Goal: Task Accomplishment & Management: Manage account settings

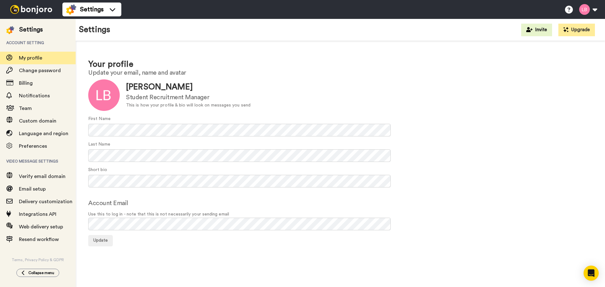
click at [31, 14] on div at bounding box center [31, 9] width 62 height 19
click at [29, 10] on img at bounding box center [31, 9] width 47 height 9
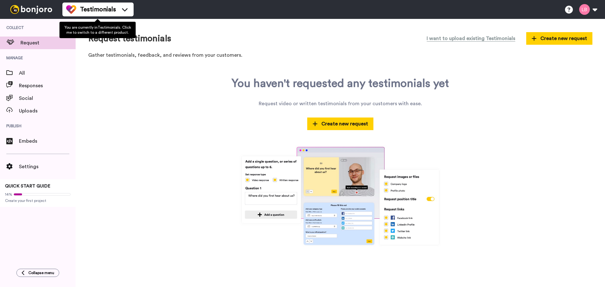
click at [88, 10] on span "Testimonials" at bounding box center [98, 9] width 36 height 9
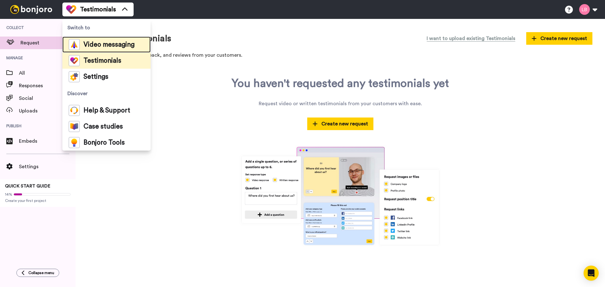
click at [101, 44] on span "Video messaging" at bounding box center [108, 45] width 51 height 6
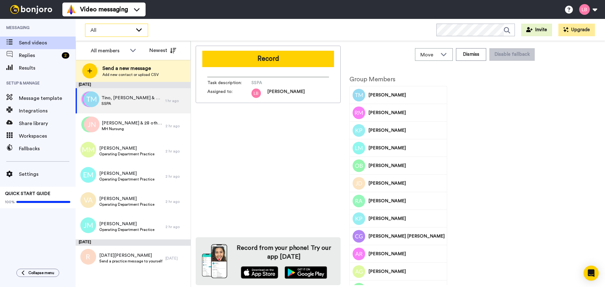
click at [111, 29] on span "All" at bounding box center [111, 30] width 42 height 8
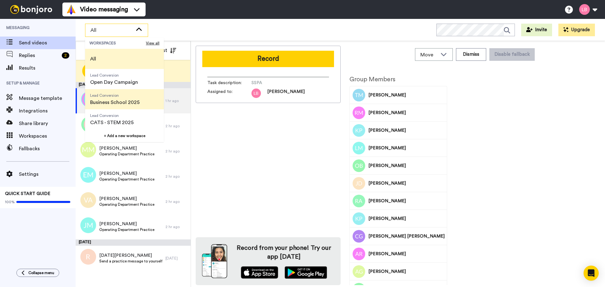
click at [115, 107] on span "Lead Conversion Business School 2025" at bounding box center [115, 99] width 60 height 20
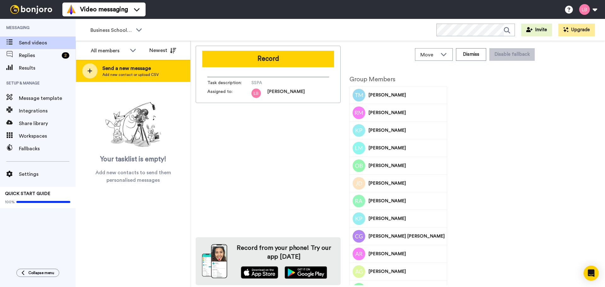
click at [92, 72] on icon at bounding box center [89, 71] width 5 height 6
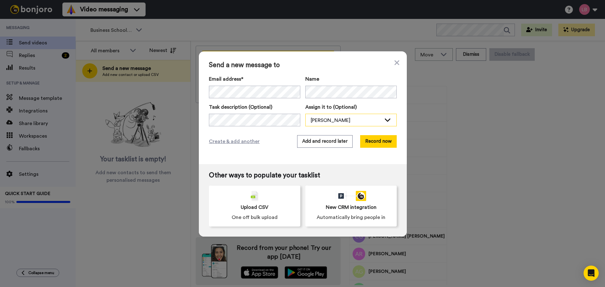
click at [329, 121] on div "[PERSON_NAME]" at bounding box center [345, 120] width 71 height 8
click at [329, 139] on button "Add and record later" at bounding box center [324, 141] width 55 height 13
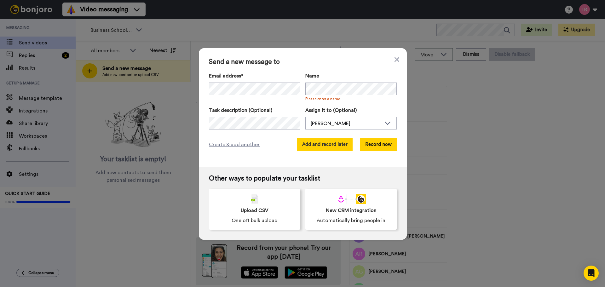
click at [337, 146] on button "Add and record later" at bounding box center [324, 144] width 55 height 13
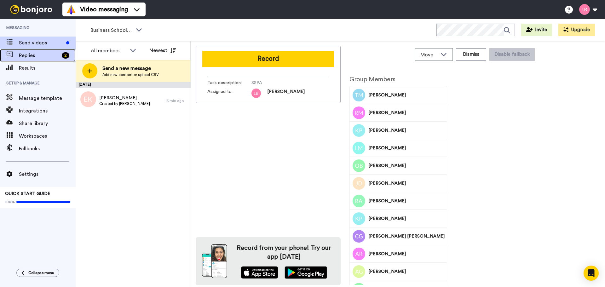
click at [30, 58] on span "Replies" at bounding box center [39, 56] width 40 height 8
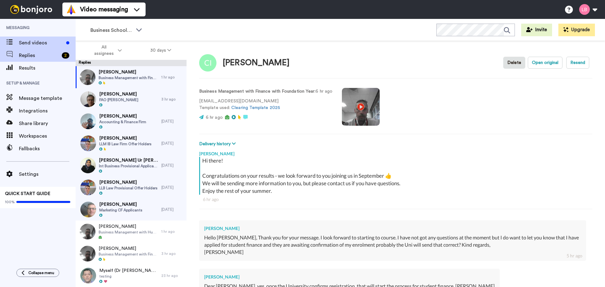
type textarea "x"
click at [33, 41] on span "Send videos" at bounding box center [41, 43] width 45 height 8
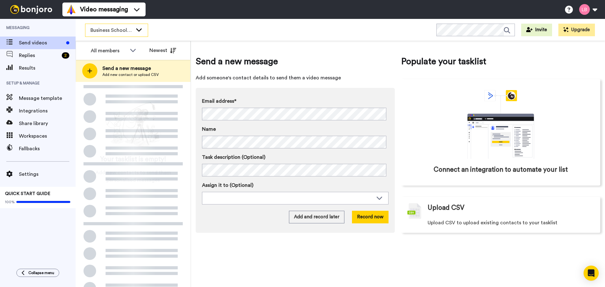
click at [129, 32] on span "Business School 2025" at bounding box center [111, 30] width 42 height 8
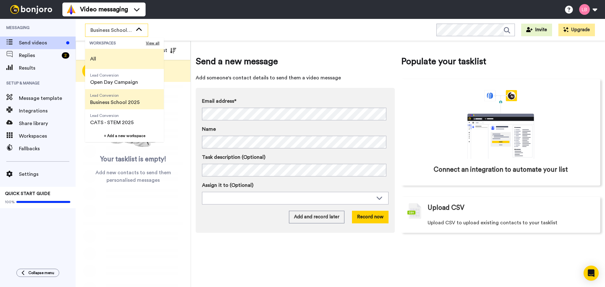
click at [102, 55] on li "All" at bounding box center [124, 59] width 79 height 20
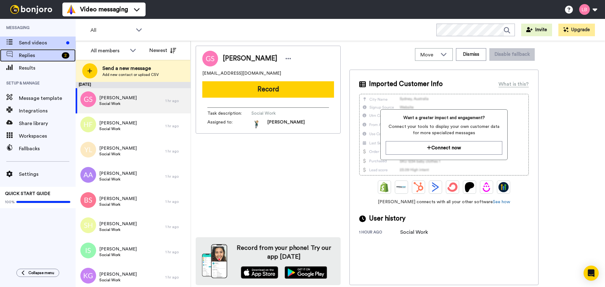
click at [33, 56] on span "Replies" at bounding box center [39, 56] width 40 height 8
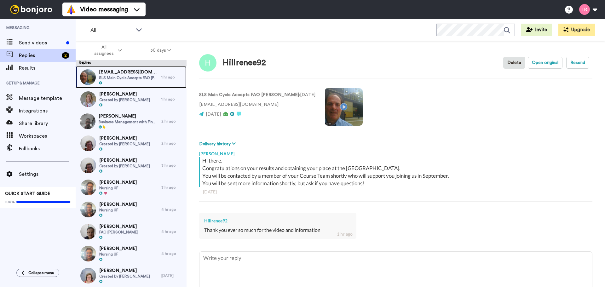
click at [118, 75] on span "SLS Main Cycle Accepts FAO [PERSON_NAME]" at bounding box center [128, 77] width 59 height 5
type textarea "x"
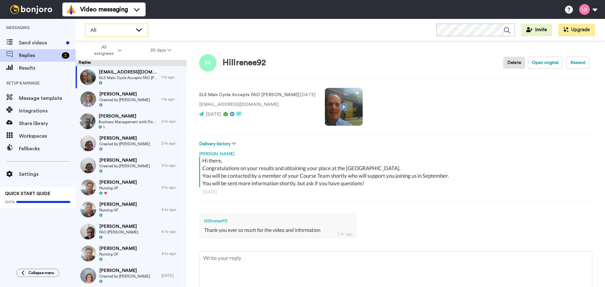
click at [111, 34] on div "All" at bounding box center [116, 30] width 62 height 13
click at [200, 21] on div "All WORKSPACES View all All Lead Conversion Open Day Campaign Lead Conversion B…" at bounding box center [340, 30] width 529 height 22
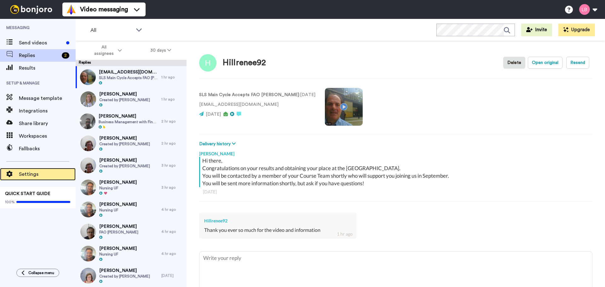
click at [31, 175] on span "Settings" at bounding box center [47, 174] width 57 height 8
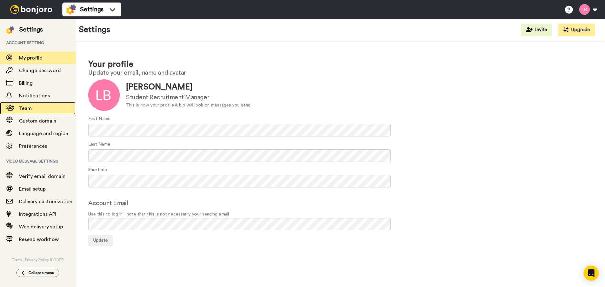
click at [30, 108] on span "Team" at bounding box center [25, 108] width 13 height 5
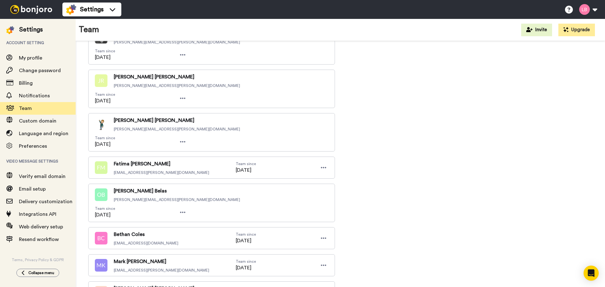
scroll to position [2392, 0]
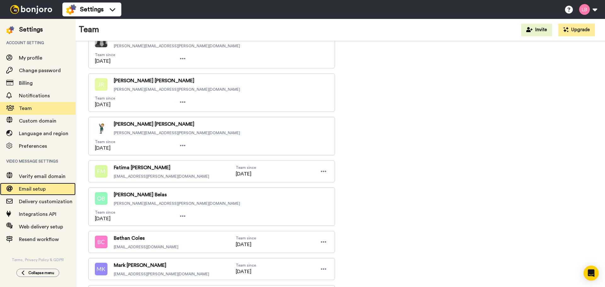
click at [41, 188] on span "Email setup" at bounding box center [32, 188] width 27 height 5
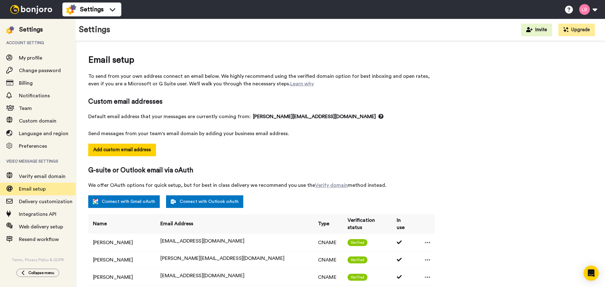
select select "118239"
select select "151861"
select select "64840"
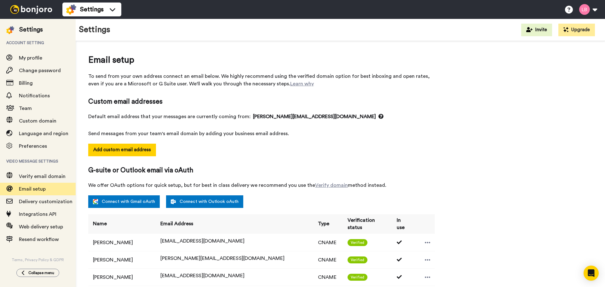
select select "139342"
select select "48818"
select select "54748"
select select "54735"
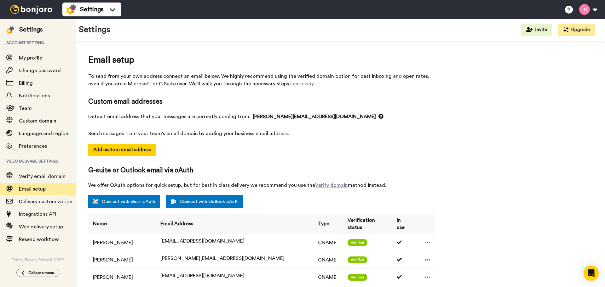
select select "141045"
select select "162950"
select select "96177"
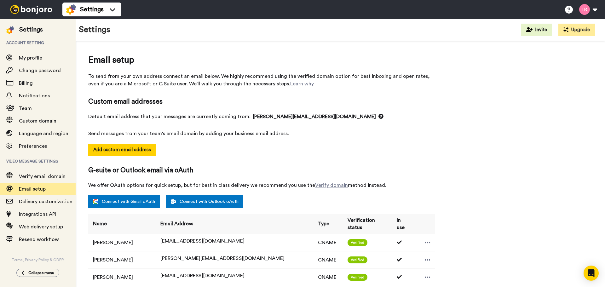
select select "96177"
select select "152035"
select select "150385"
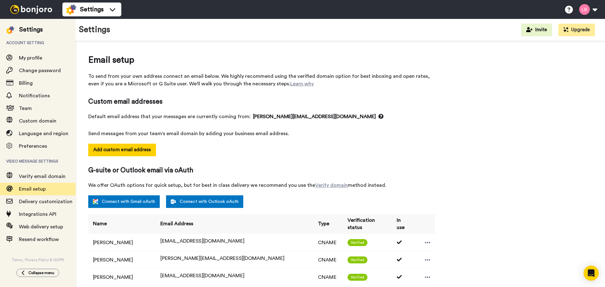
select select "151709"
select select "34582"
select select "6948"
select select "96462"
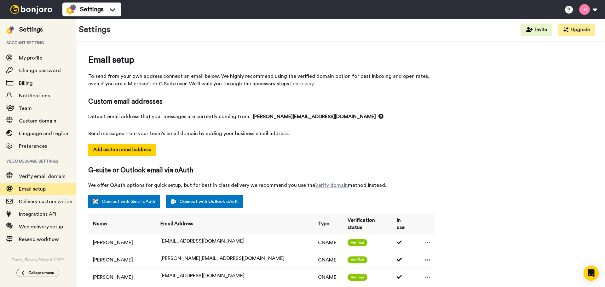
select select "96462"
select select "88506"
select select "96183"
select select "88508"
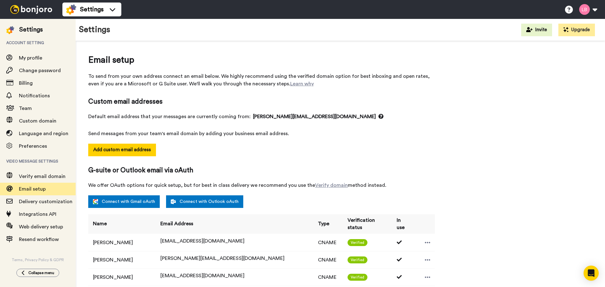
select select "96155"
select select "88510"
select select "104392"
select select "151872"
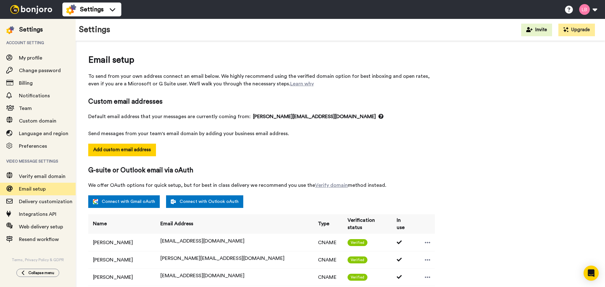
select select "151872"
select select "137538"
select select "88511"
select select "88512"
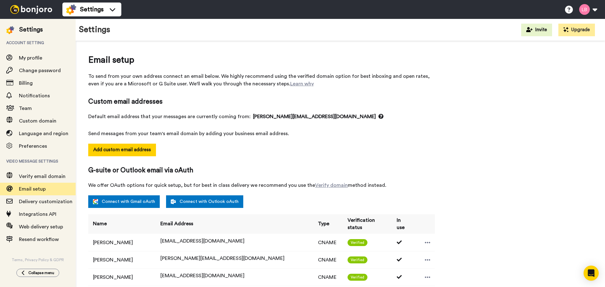
select select "151859"
select select "152039"
select select "163623"
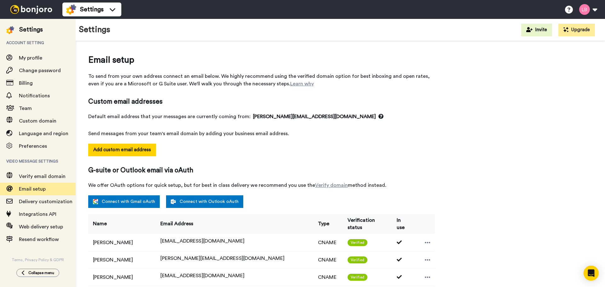
select select "163623"
select select "148788"
select select "150366"
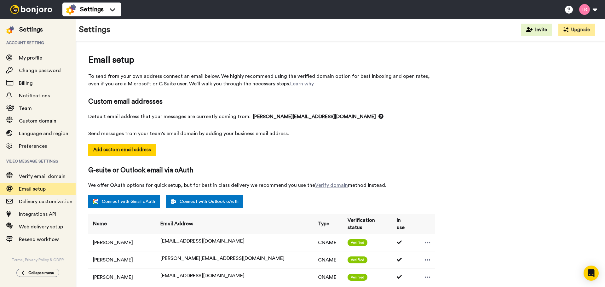
select select "143890"
select select "57953"
select select "159407"
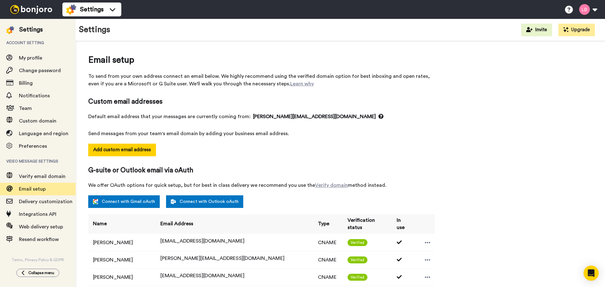
select select "135725"
select select "90067"
select select "145570"
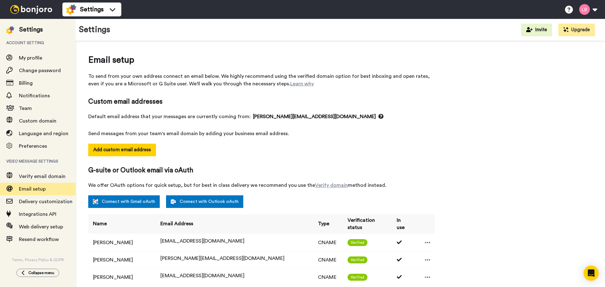
select select "60043"
select select "65205"
select select "151528"
select select "96662"
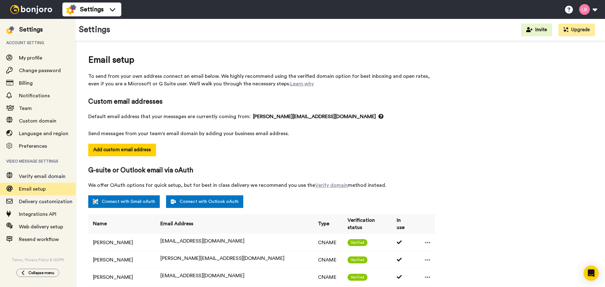
select select "96662"
select select "96347"
select select "88524"
select select "151715"
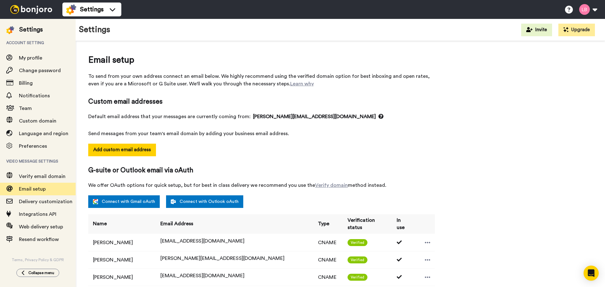
select select "151715"
select select "74673"
select select "99046"
select select "96667"
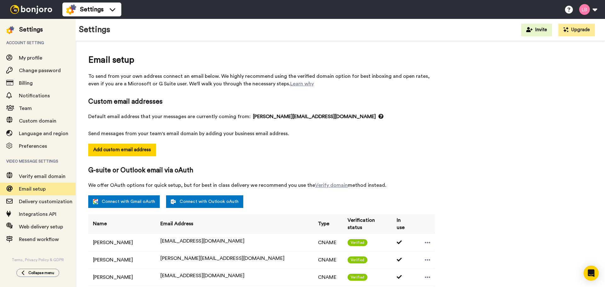
select select "96667"
select select "57923"
select select "144290"
select select "153948"
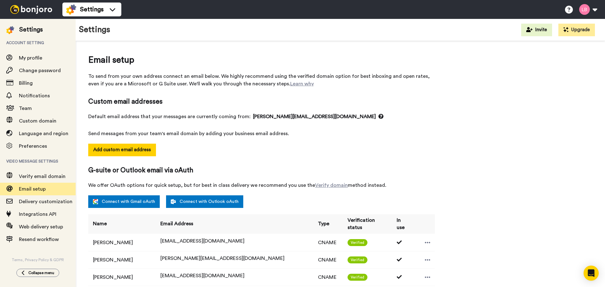
select select "153948"
select select "135325"
select select "34438"
select select "131607"
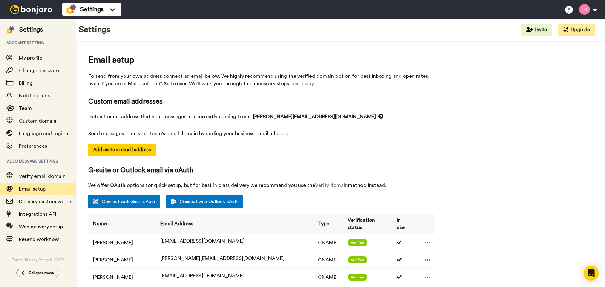
select select "131607"
select select "137541"
select select "151712"
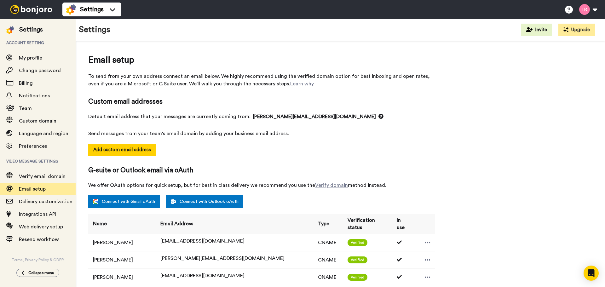
select select "85558"
select select "154032"
select select "65091"
select select "91601"
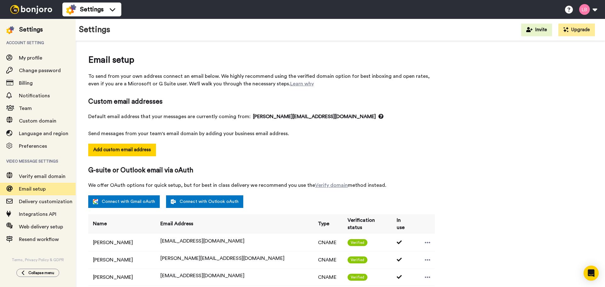
select select "151875"
select select "14801"
select select "118194"
select select "88539"
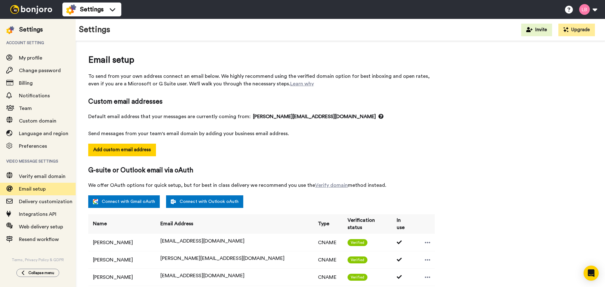
select select "151749"
select select "88541"
select select "153879"
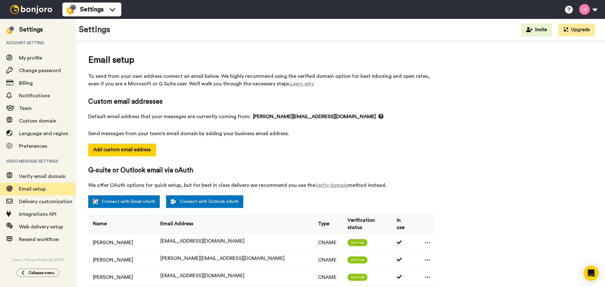
select select "118236"
select select "102045"
select select "118833"
select select "64727"
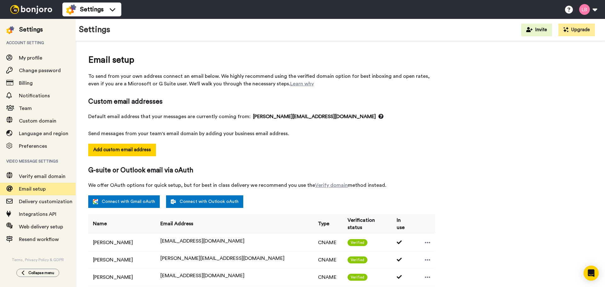
select select "54029"
select select "151876"
select select "88548"
select select "150854"
select select "57914"
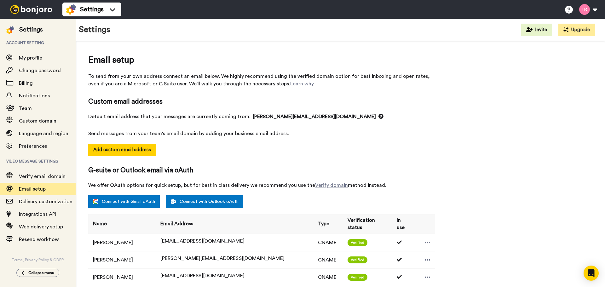
select select "118326"
select select "154642"
select select "56363"
select select "143955"
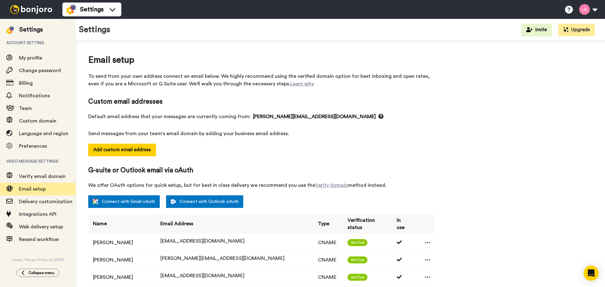
select select "88558"
select select "96520"
select select "115903"
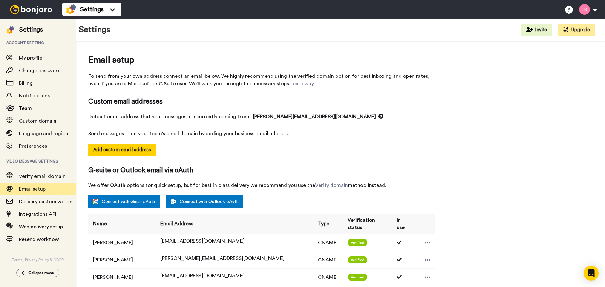
select select "162870"
select select "65400"
select select "159325"
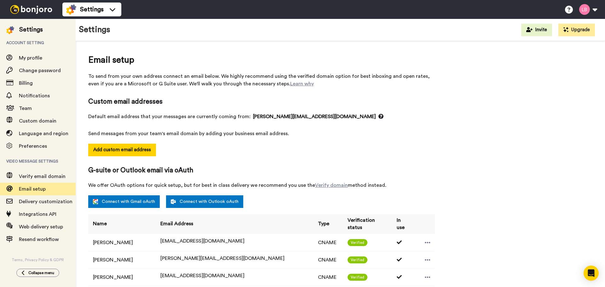
select select "150857"
select select "150776"
select select "135538"
select select "118234"
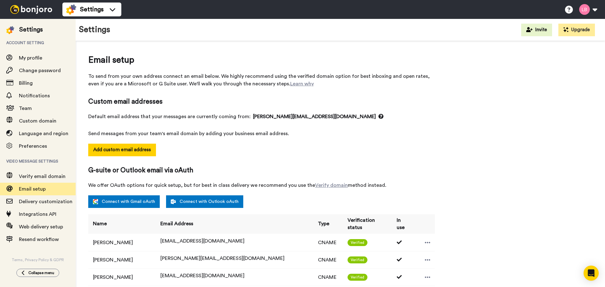
select select "57956"
select select "151718"
select select "151910"
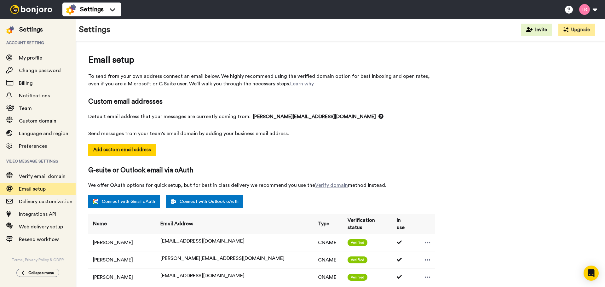
select select "151852"
select select "88567"
select select "57943"
select select "118174"
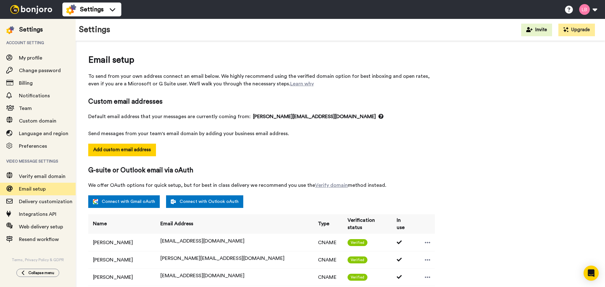
select select "88571"
select select "118328"
select select "88573"
select select "56013"
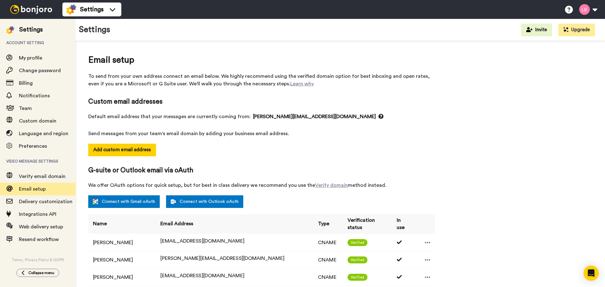
select select "96565"
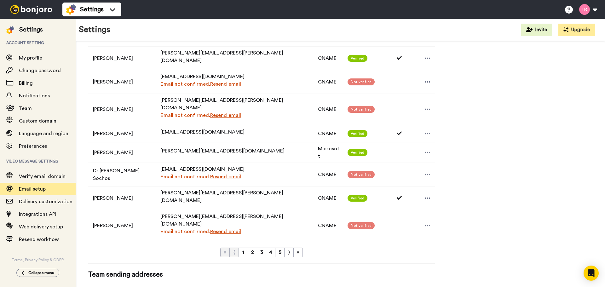
scroll to position [346, 0]
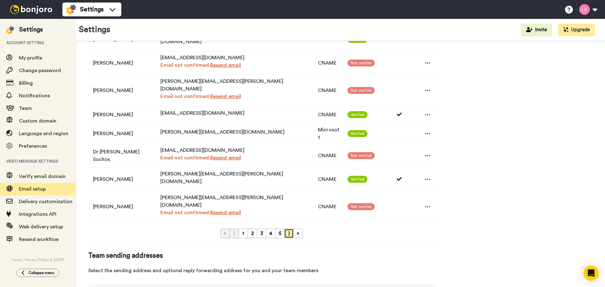
click at [287, 229] on link "⟩" at bounding box center [288, 233] width 9 height 9
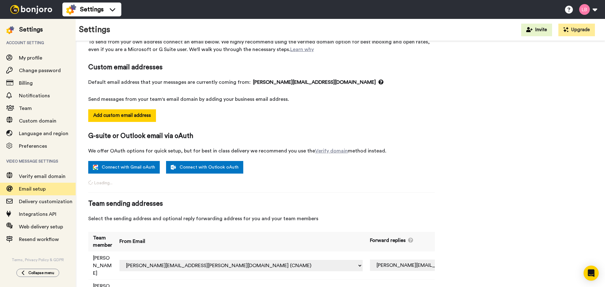
scroll to position [334, 0]
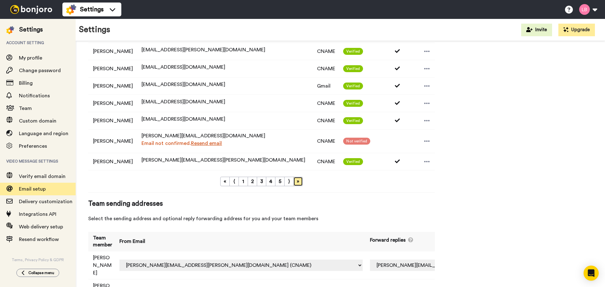
click at [297, 182] on link "»" at bounding box center [297, 181] width 9 height 9
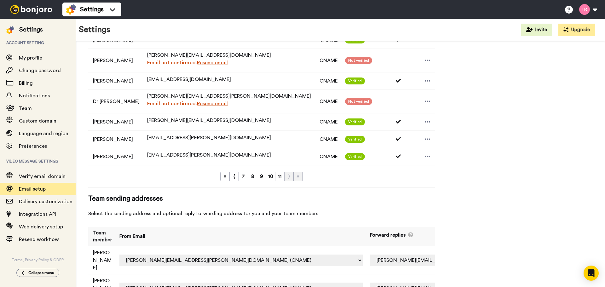
scroll to position [261, 0]
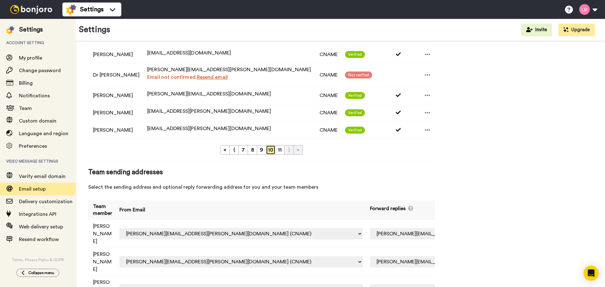
click at [270, 150] on link "10" at bounding box center [270, 149] width 9 height 9
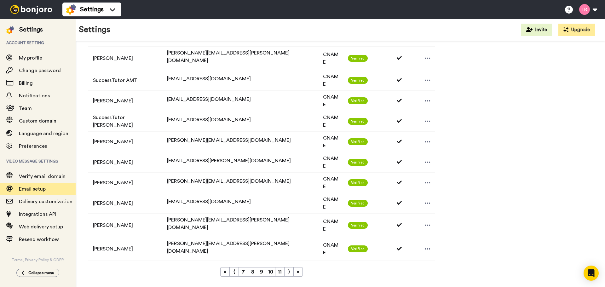
scroll to position [327, 0]
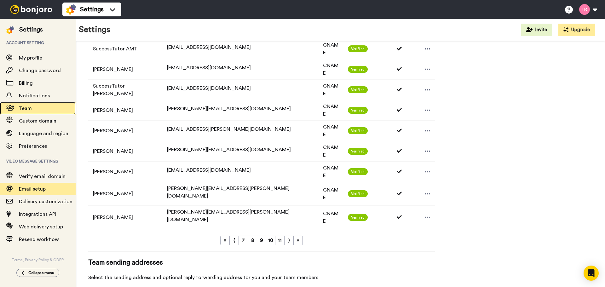
click at [29, 107] on span "Team" at bounding box center [25, 108] width 13 height 5
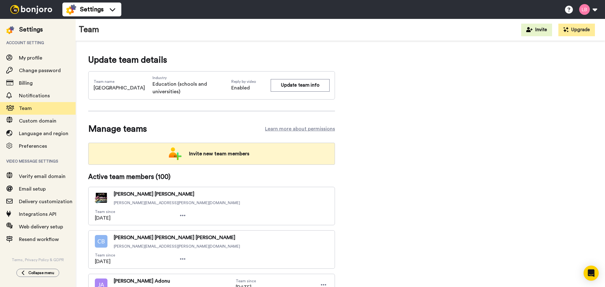
click at [228, 152] on span "Invite new team members" at bounding box center [219, 153] width 70 height 13
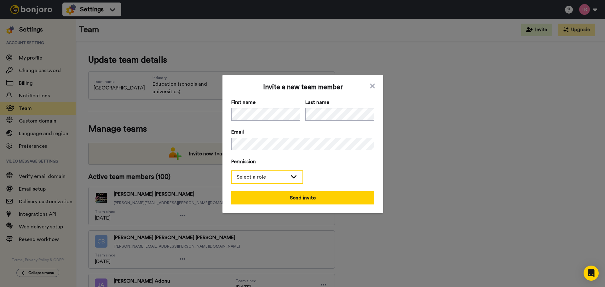
click at [261, 176] on div "Select a role" at bounding box center [261, 177] width 51 height 8
click at [259, 199] on span "Filmer" at bounding box center [247, 201] width 32 height 8
click at [178, 141] on div "Invite a new team member First name Last name Email Permission Filmer Admin Fil…" at bounding box center [302, 143] width 605 height 287
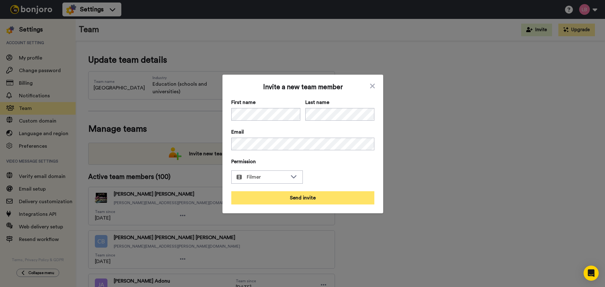
click at [303, 196] on button "Send invite" at bounding box center [302, 197] width 143 height 13
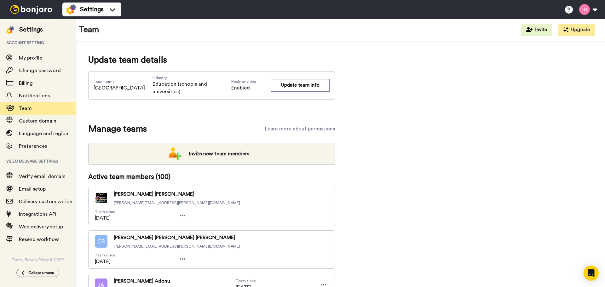
drag, startPoint x: 30, startPoint y: 12, endPoint x: 34, endPoint y: 12, distance: 3.5
click at [30, 12] on img at bounding box center [31, 9] width 47 height 9
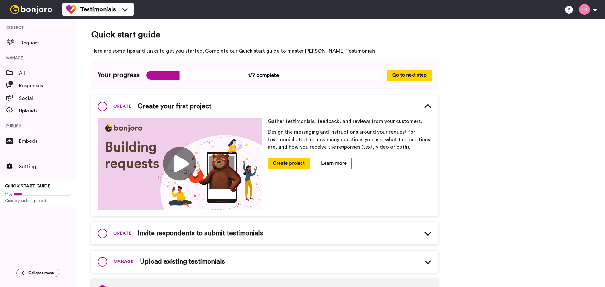
scroll to position [3, 0]
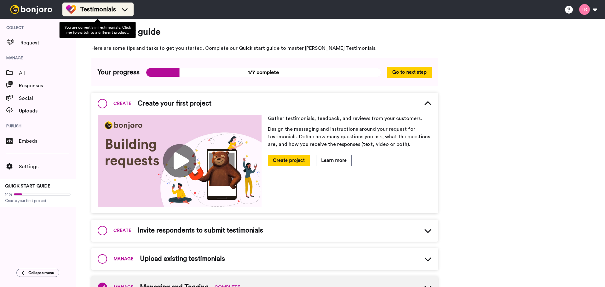
click at [81, 8] on span "Testimonials" at bounding box center [98, 9] width 36 height 9
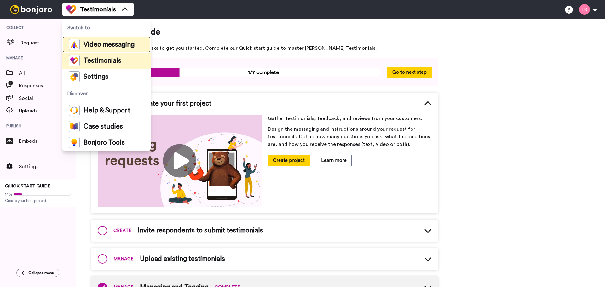
click at [90, 43] on span "Video messaging" at bounding box center [108, 45] width 51 height 6
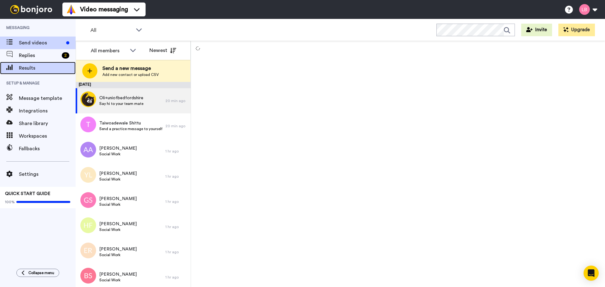
click at [13, 66] on span at bounding box center [9, 68] width 19 height 6
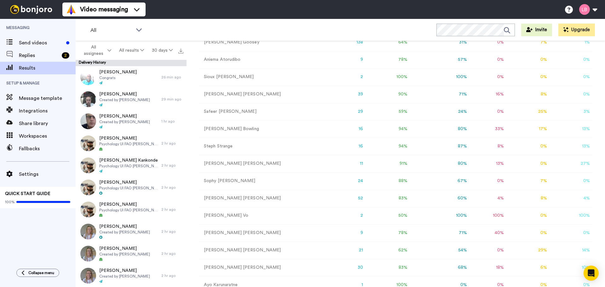
scroll to position [94, 0]
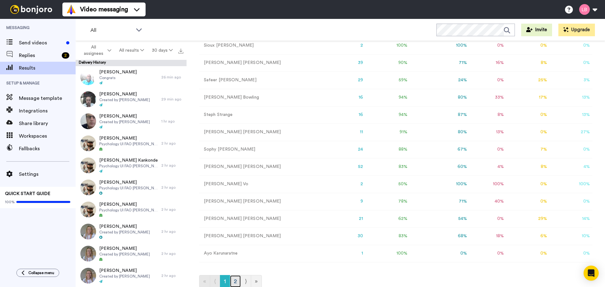
click at [238, 282] on link "2" at bounding box center [235, 281] width 11 height 13
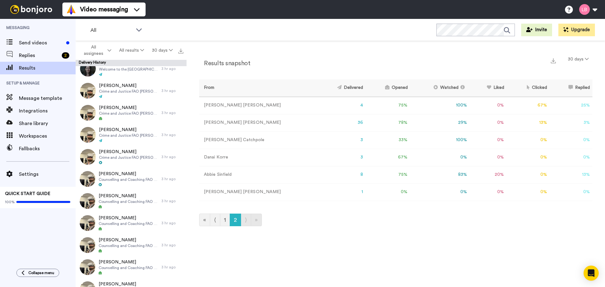
scroll to position [472, 0]
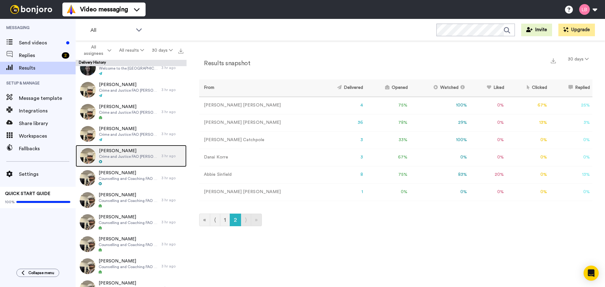
click at [118, 163] on div at bounding box center [128, 162] width 59 height 4
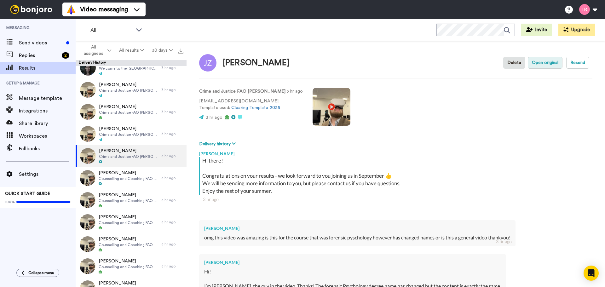
click at [541, 65] on button "Open original" at bounding box center [544, 63] width 35 height 12
click at [108, 27] on span "All" at bounding box center [111, 30] width 42 height 8
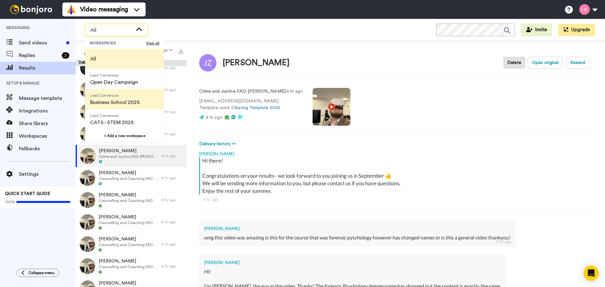
click at [120, 102] on span "Business School 2025" at bounding box center [114, 103] width 49 height 8
type textarea "x"
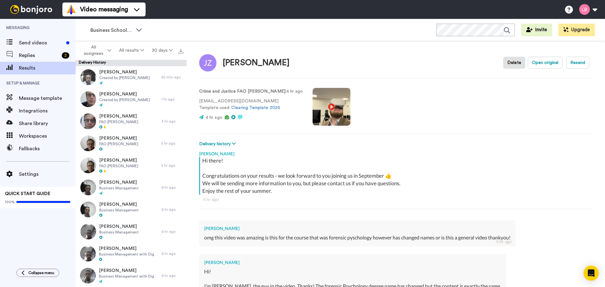
click at [169, 34] on div "Business School 2025 WORKSPACES View all All Lead Conversion Open Day Campaign …" at bounding box center [340, 30] width 529 height 22
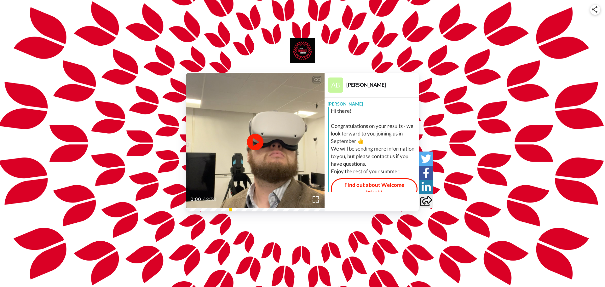
click at [257, 147] on icon at bounding box center [255, 142] width 17 height 17
click at [313, 201] on img at bounding box center [315, 199] width 7 height 7
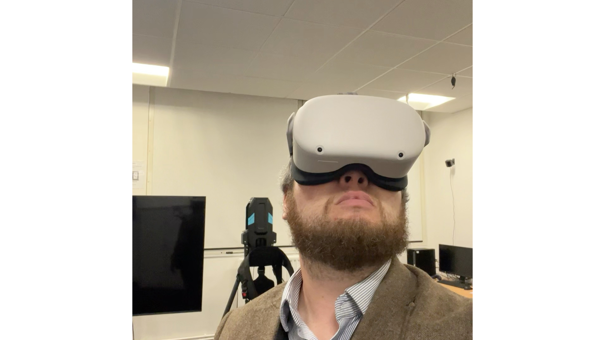
click at [332, 190] on video at bounding box center [302, 170] width 605 height 340
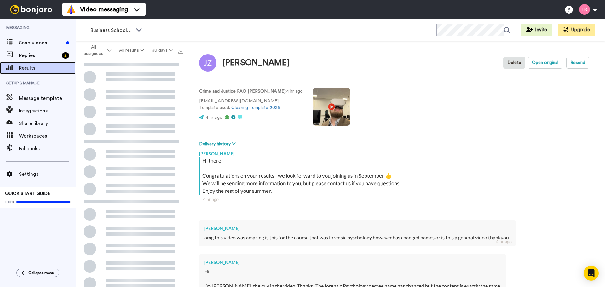
click at [31, 65] on span "Results" at bounding box center [47, 68] width 57 height 8
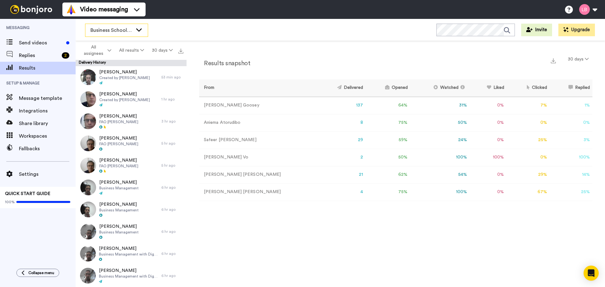
click at [122, 31] on span "Business School 2025" at bounding box center [111, 30] width 42 height 8
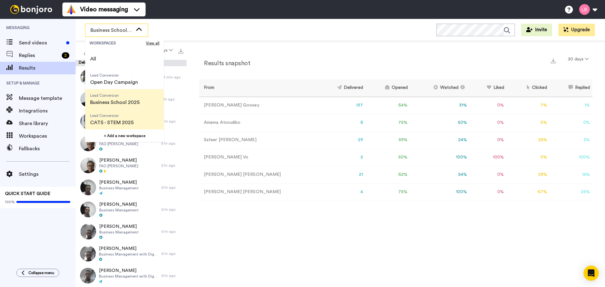
click at [123, 122] on span "CATS - STEM 2025" at bounding box center [111, 123] width 43 height 8
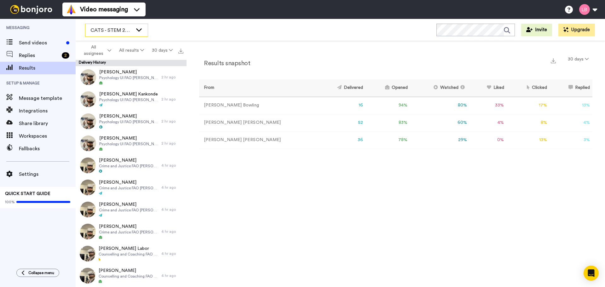
click at [132, 31] on span "CATS - STEM 2025" at bounding box center [111, 30] width 42 height 8
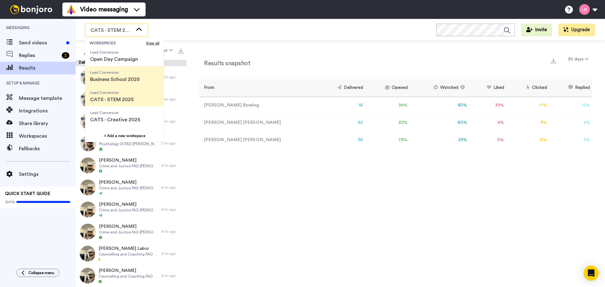
scroll to position [31, 0]
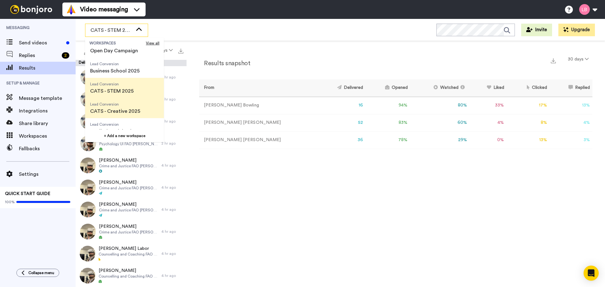
click at [118, 115] on span "Lead Conversion CATS - Creative 2025" at bounding box center [115, 108] width 60 height 20
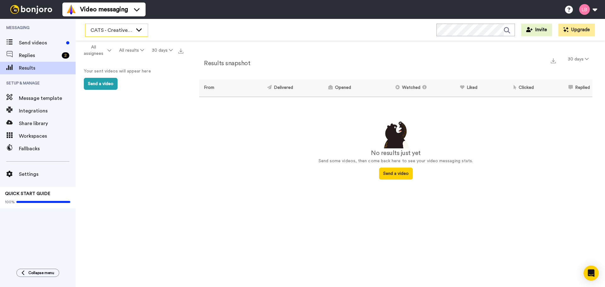
click at [114, 29] on span "CATS - Creative 2025" at bounding box center [111, 30] width 42 height 8
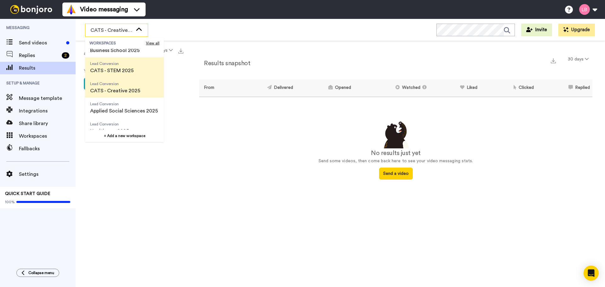
scroll to position [63, 0]
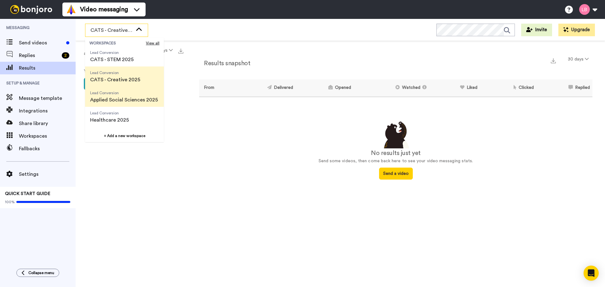
click at [121, 101] on span "Applied Social Sciences 2025" at bounding box center [124, 100] width 68 height 8
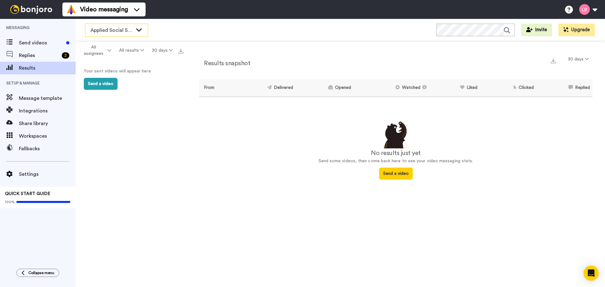
click at [117, 31] on span "Applied Social Sciences 2025" at bounding box center [111, 30] width 42 height 8
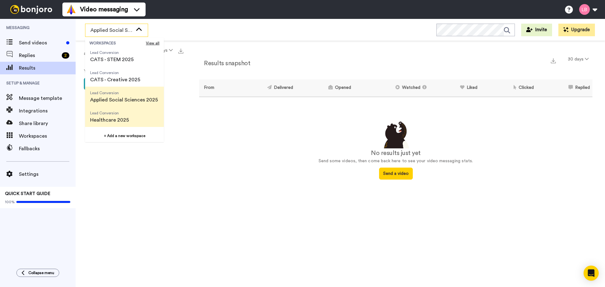
click at [109, 115] on span "Lead Conversion" at bounding box center [109, 113] width 39 height 5
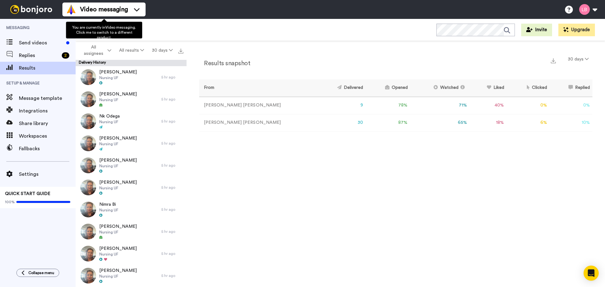
click at [190, 34] on div "Healthcare 2025 WORKSPACES View all All Lead Conversion Open Day Campaign Lead …" at bounding box center [340, 30] width 529 height 22
click at [135, 34] on div "Healthcare 2025" at bounding box center [116, 30] width 62 height 13
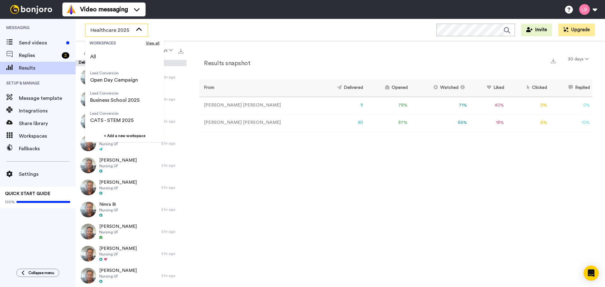
scroll to position [0, 0]
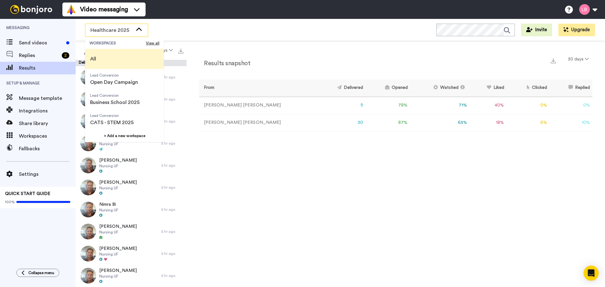
click at [116, 65] on li "All" at bounding box center [124, 59] width 79 height 20
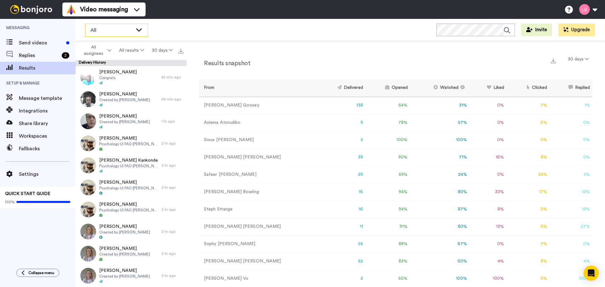
click at [109, 27] on span "All" at bounding box center [111, 30] width 42 height 8
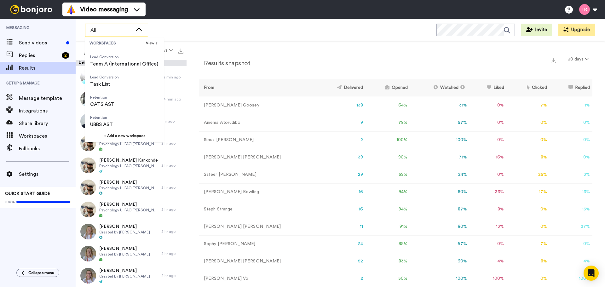
scroll to position [202, 0]
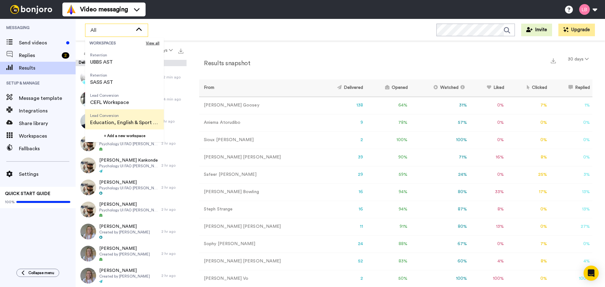
click at [126, 122] on span "Education, English & Sport 2025" at bounding box center [124, 123] width 69 height 8
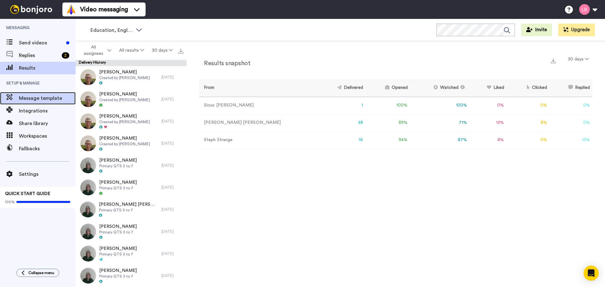
click at [37, 94] on div "Message template" at bounding box center [38, 98] width 76 height 13
